Goal: Obtain resource: Download file/media

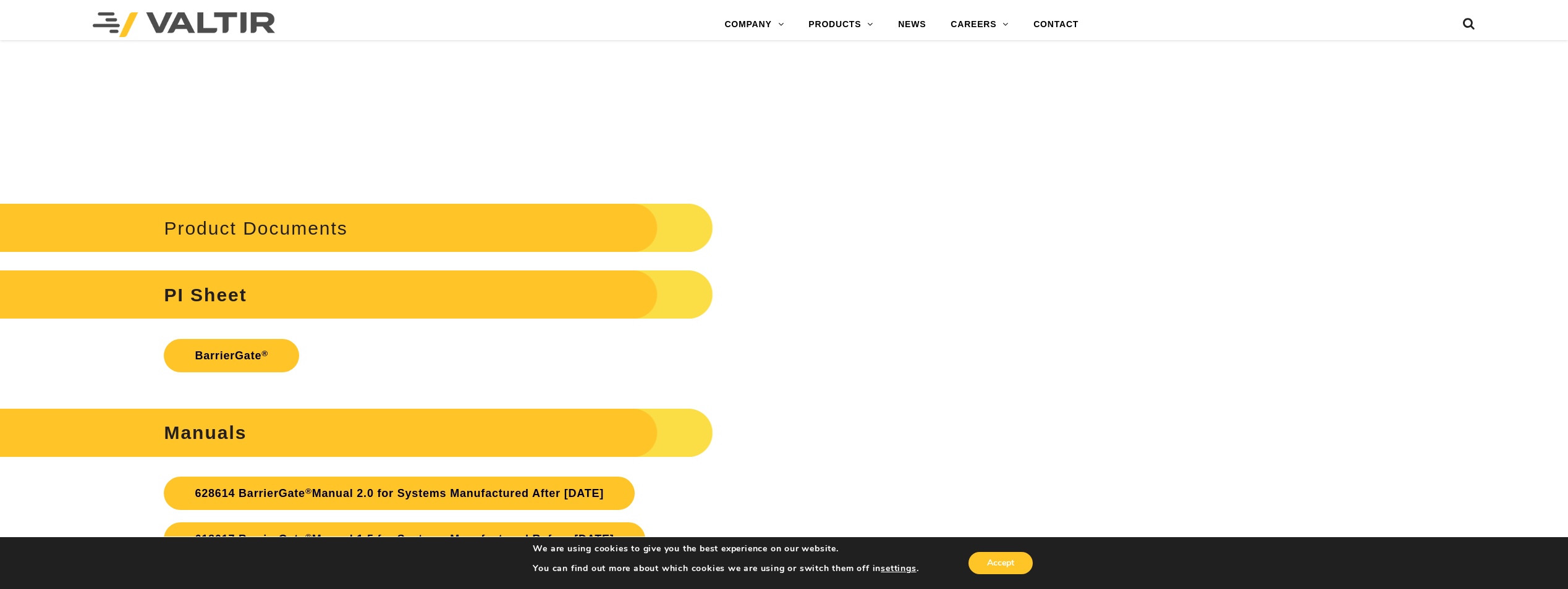
scroll to position [3212, 0]
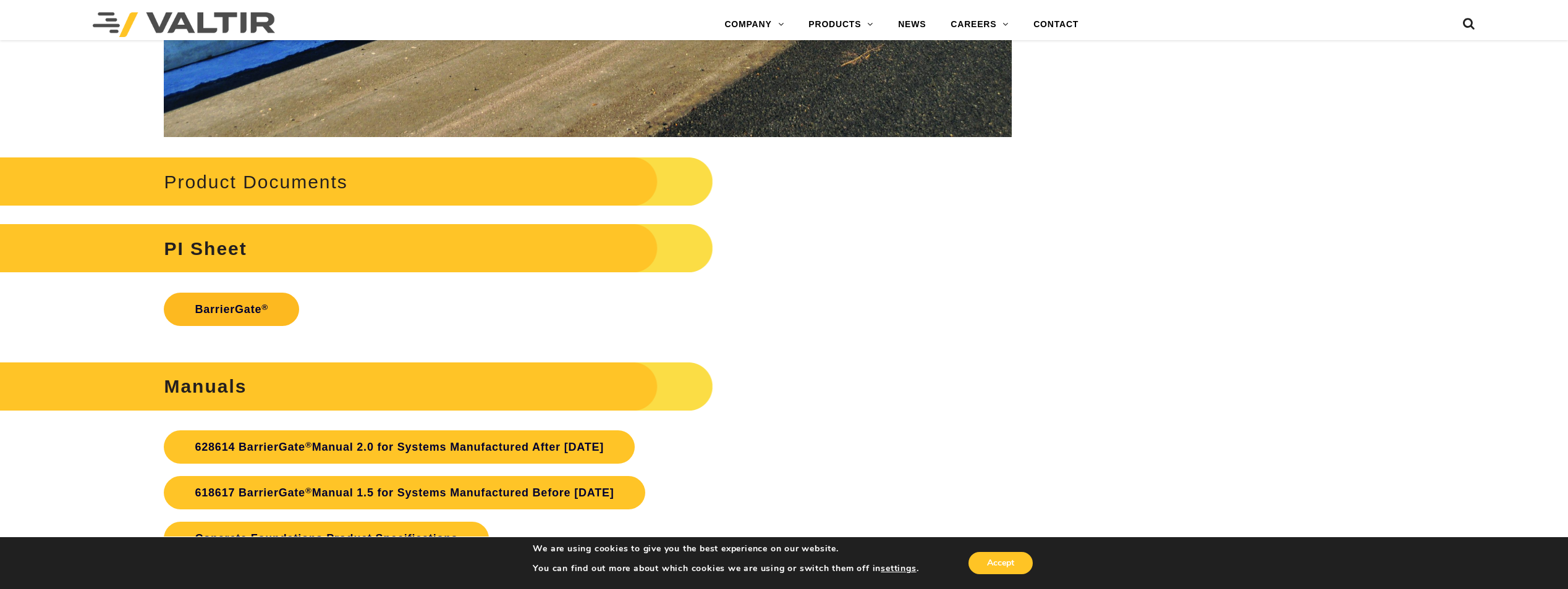
click at [227, 310] on link "BarrierGate ®" at bounding box center [232, 310] width 135 height 33
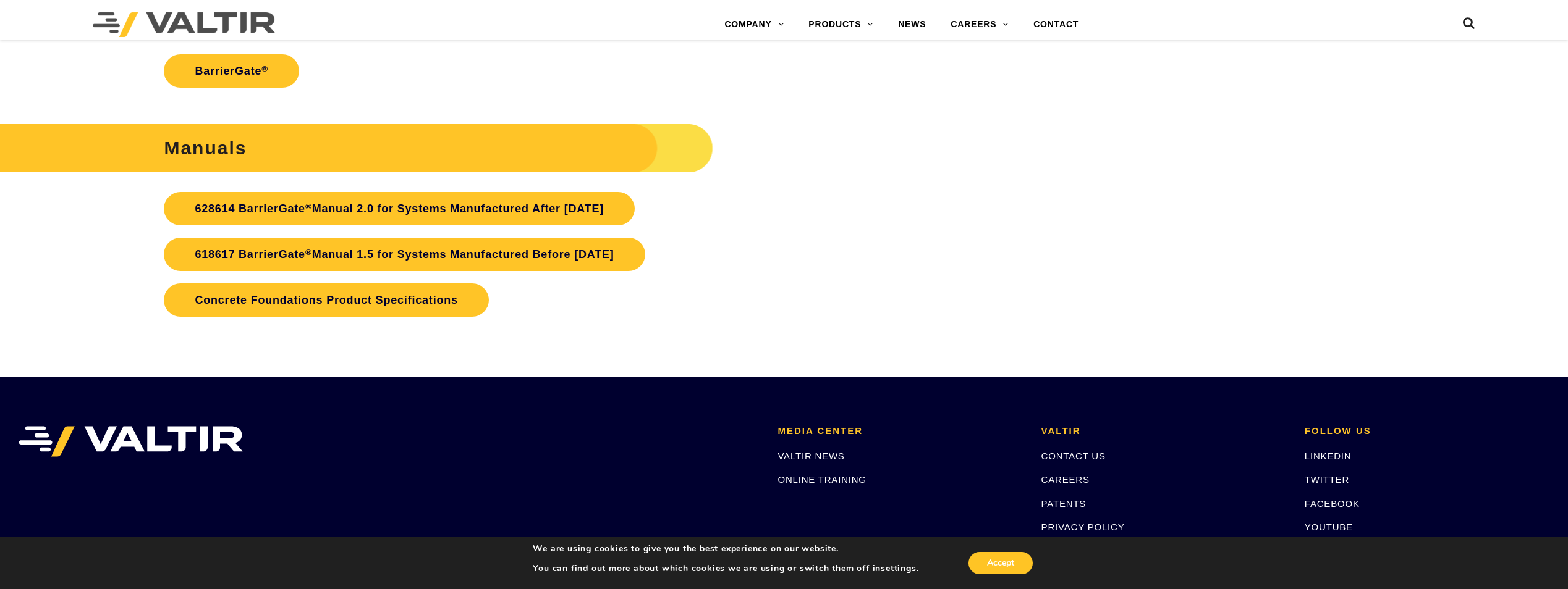
scroll to position [3460, 0]
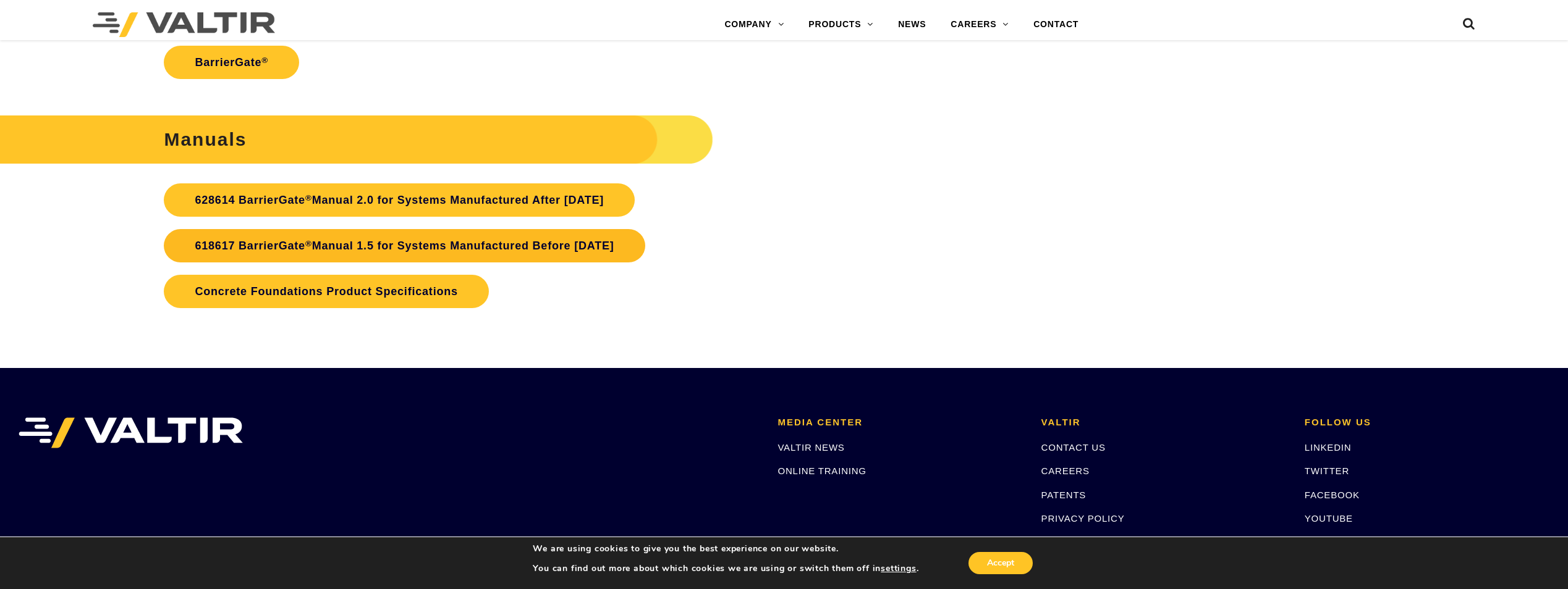
click at [491, 240] on link "618617 BarrierGate ® Manual 1.5 for Systems Manufactured Before [DATE]" at bounding box center [404, 246] width 481 height 33
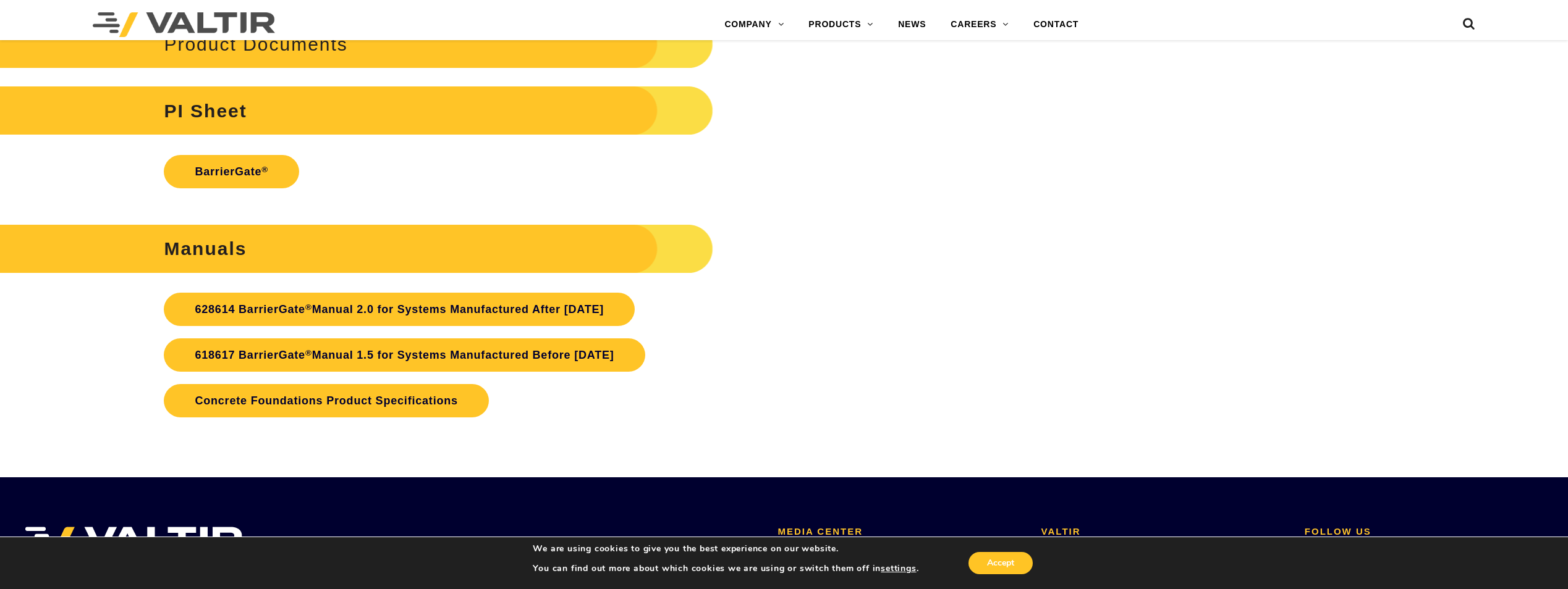
scroll to position [3398, 0]
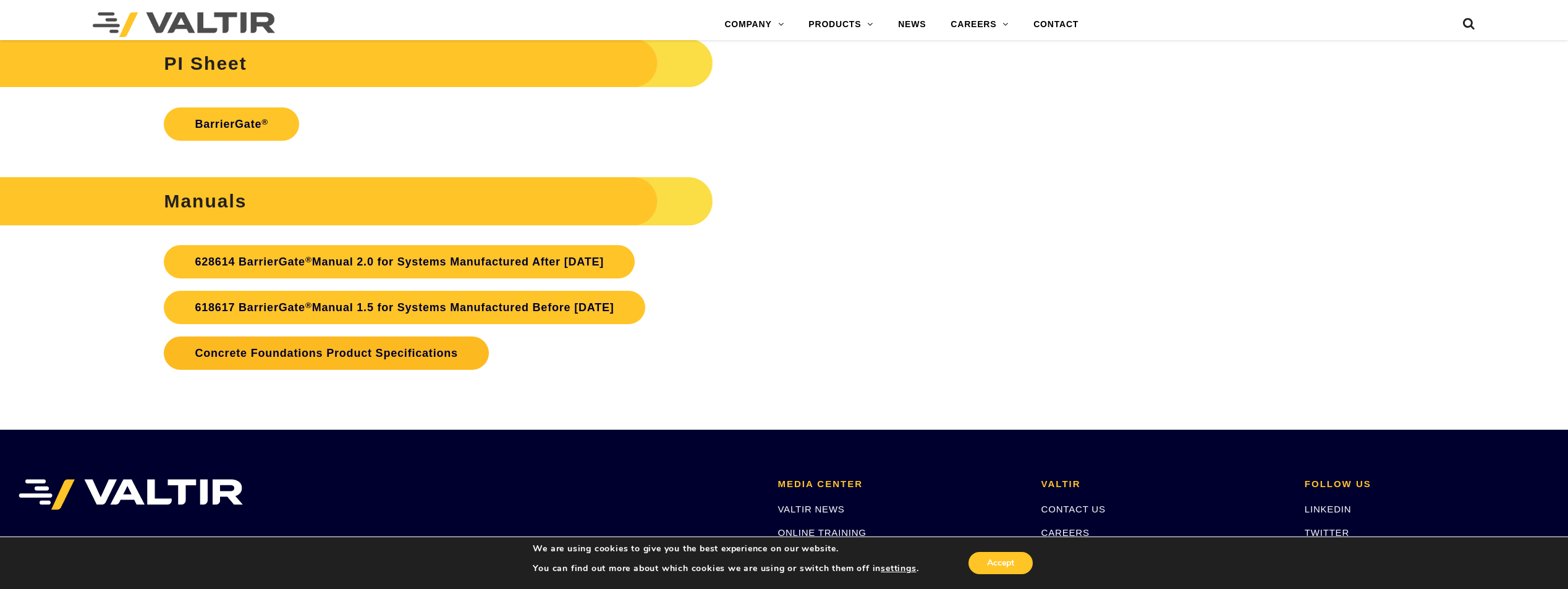
click at [308, 354] on link "Concrete Foundations Product Specifications" at bounding box center [326, 353] width 324 height 33
